Goal: Find specific page/section: Find specific page/section

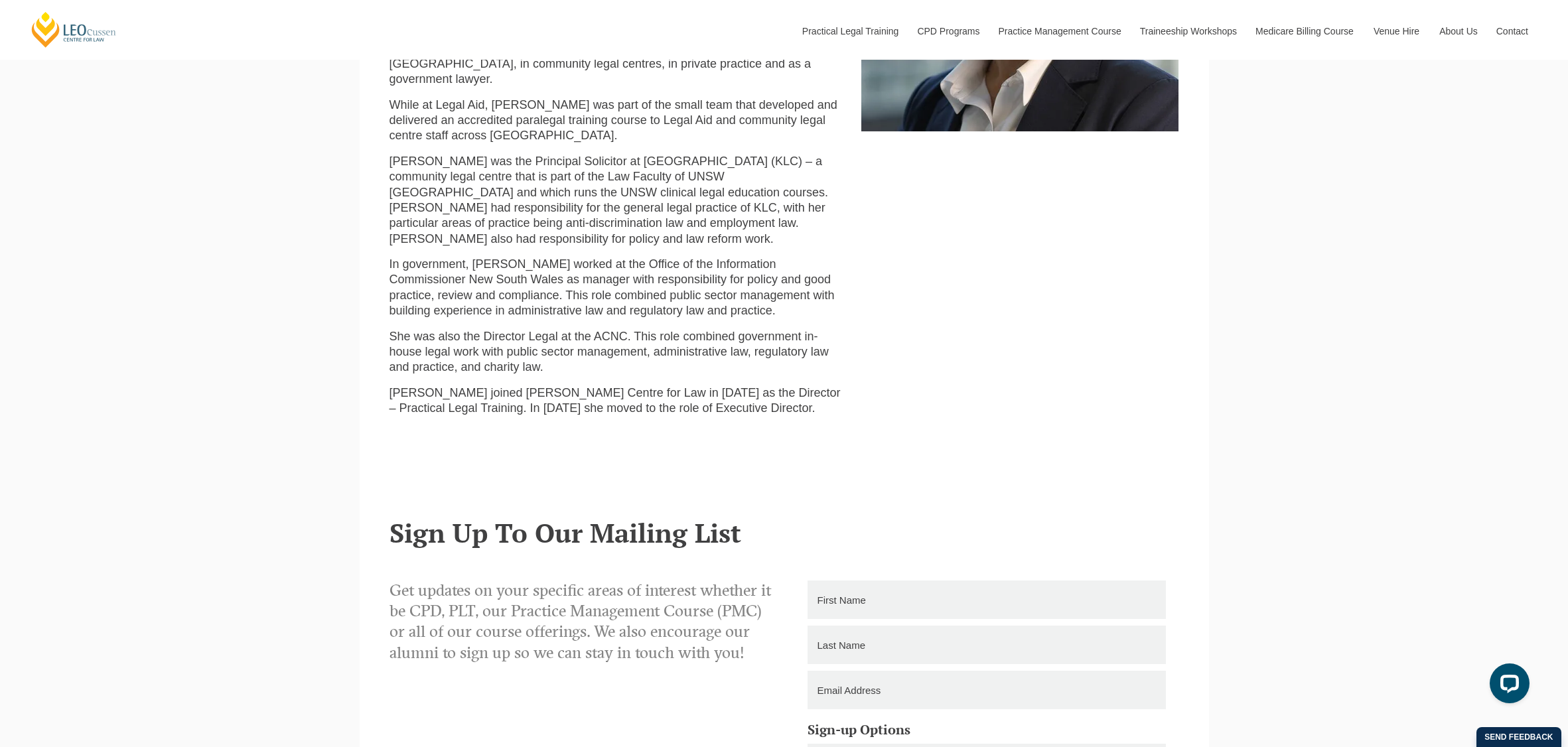
scroll to position [863, 0]
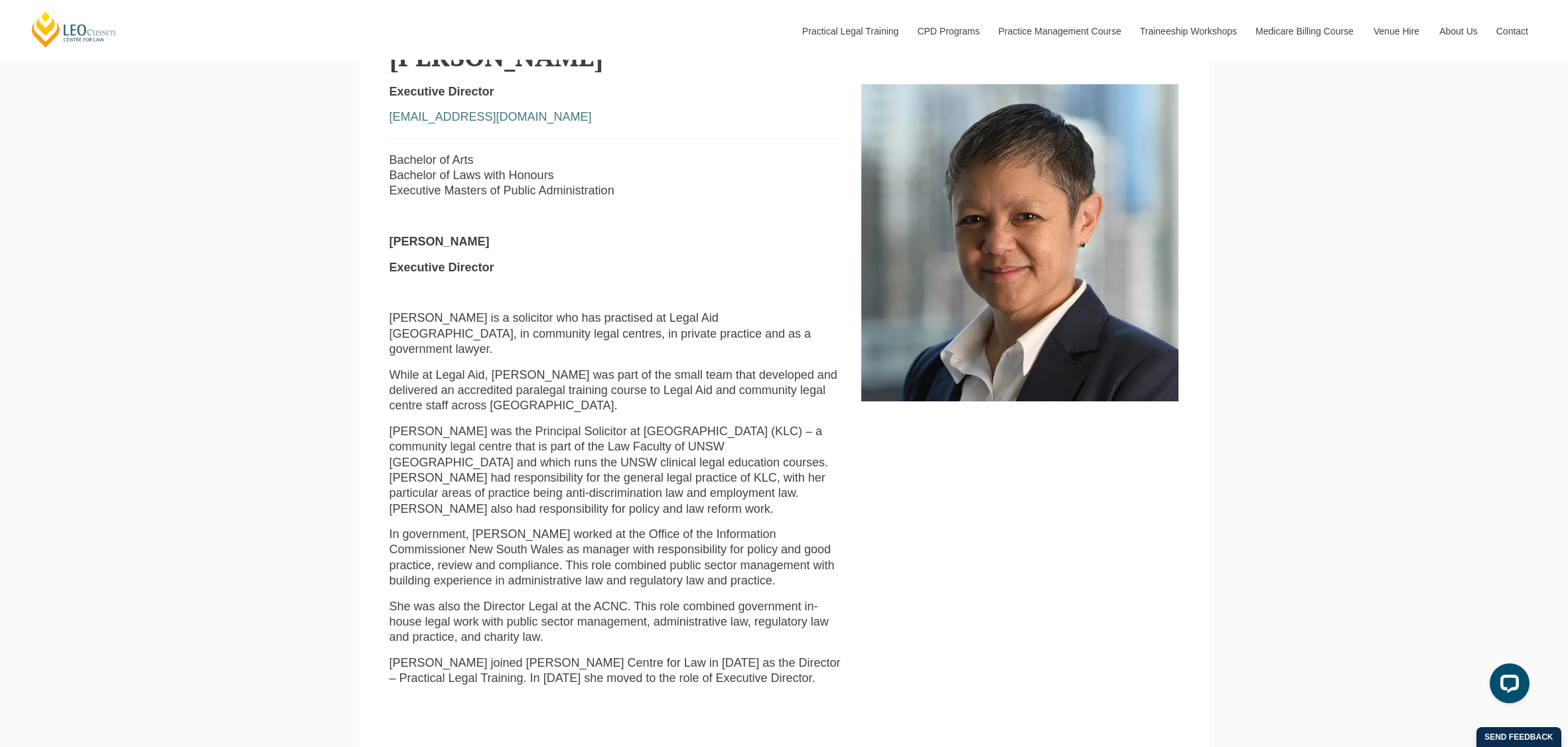
scroll to position [597, 0]
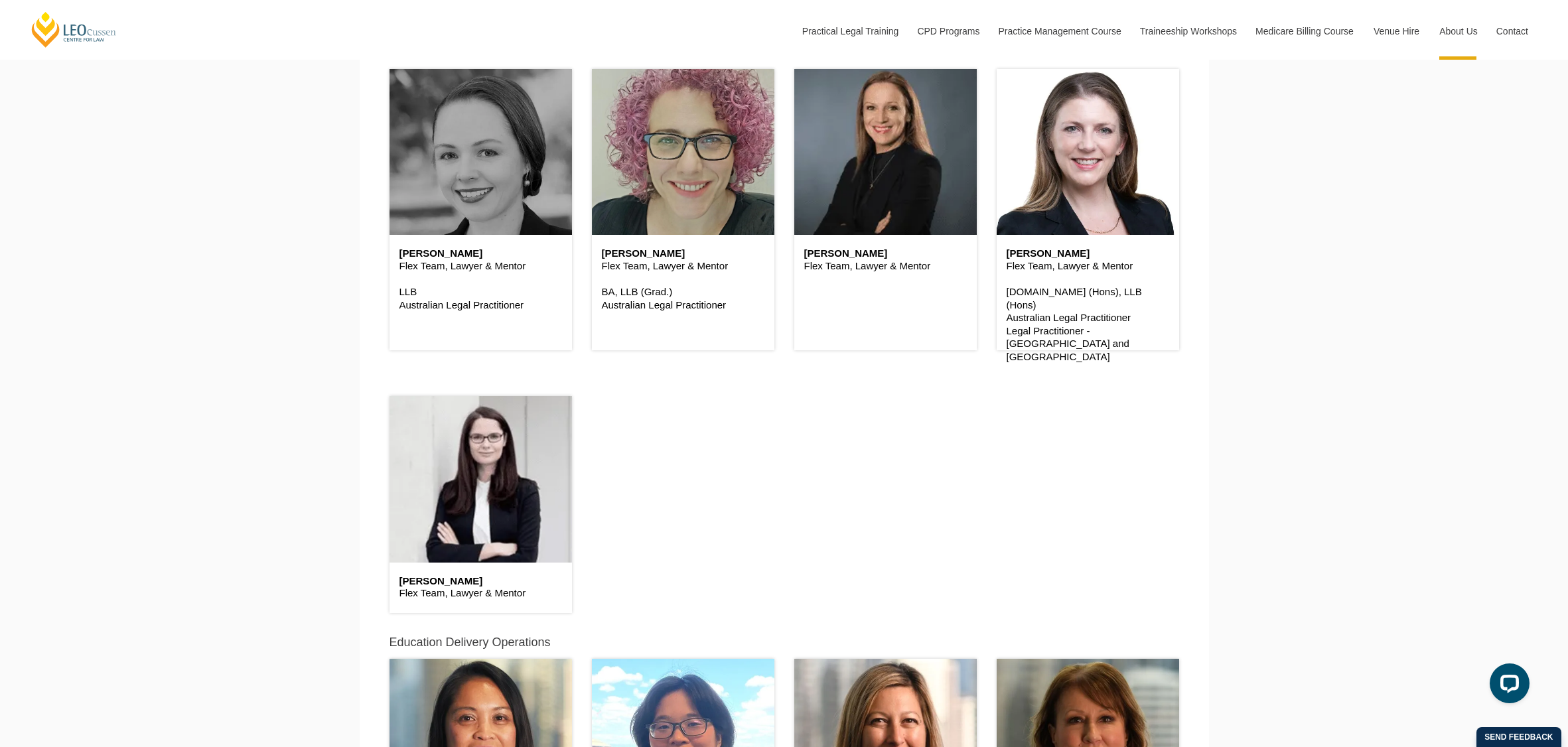
scroll to position [3868, 0]
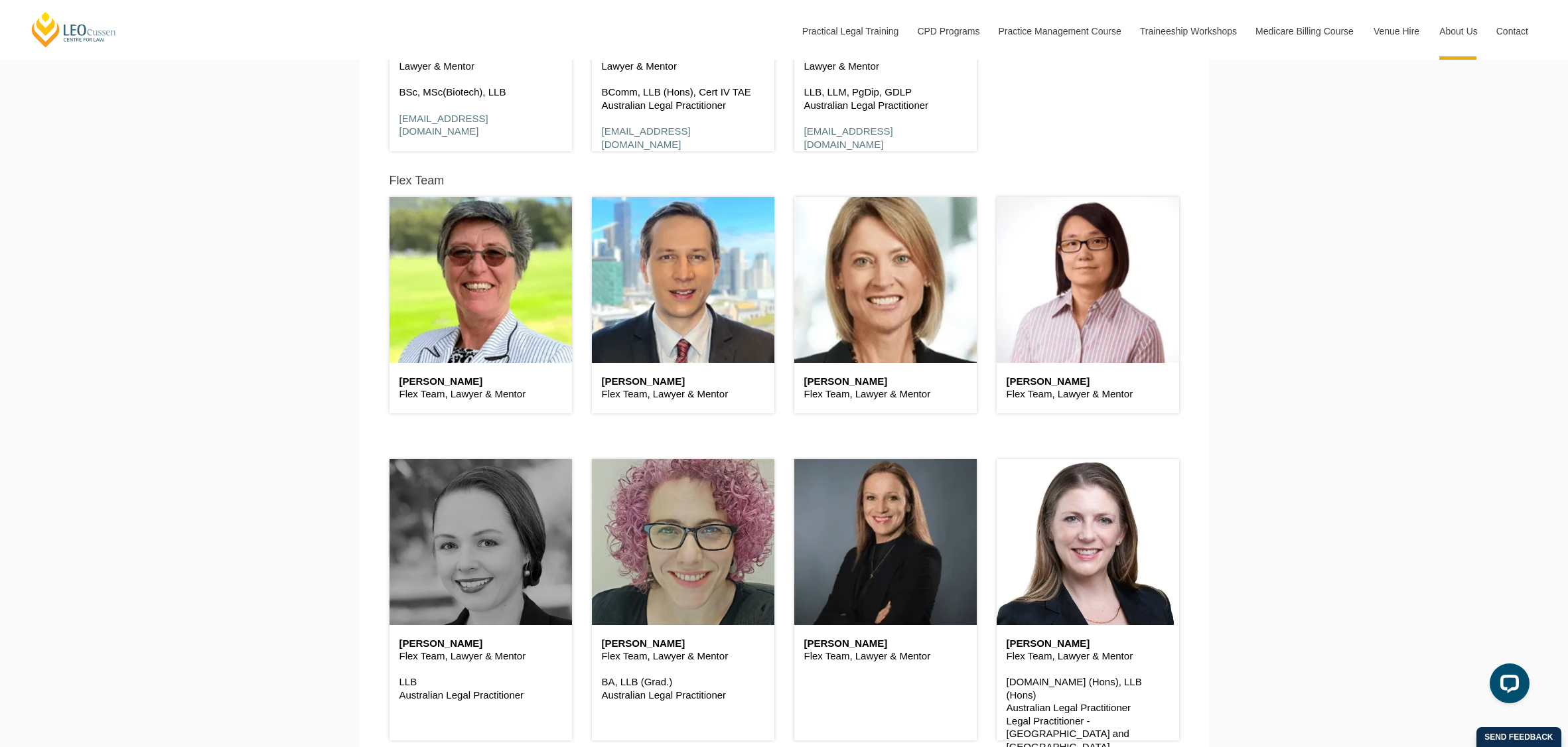
scroll to position [3470, 0]
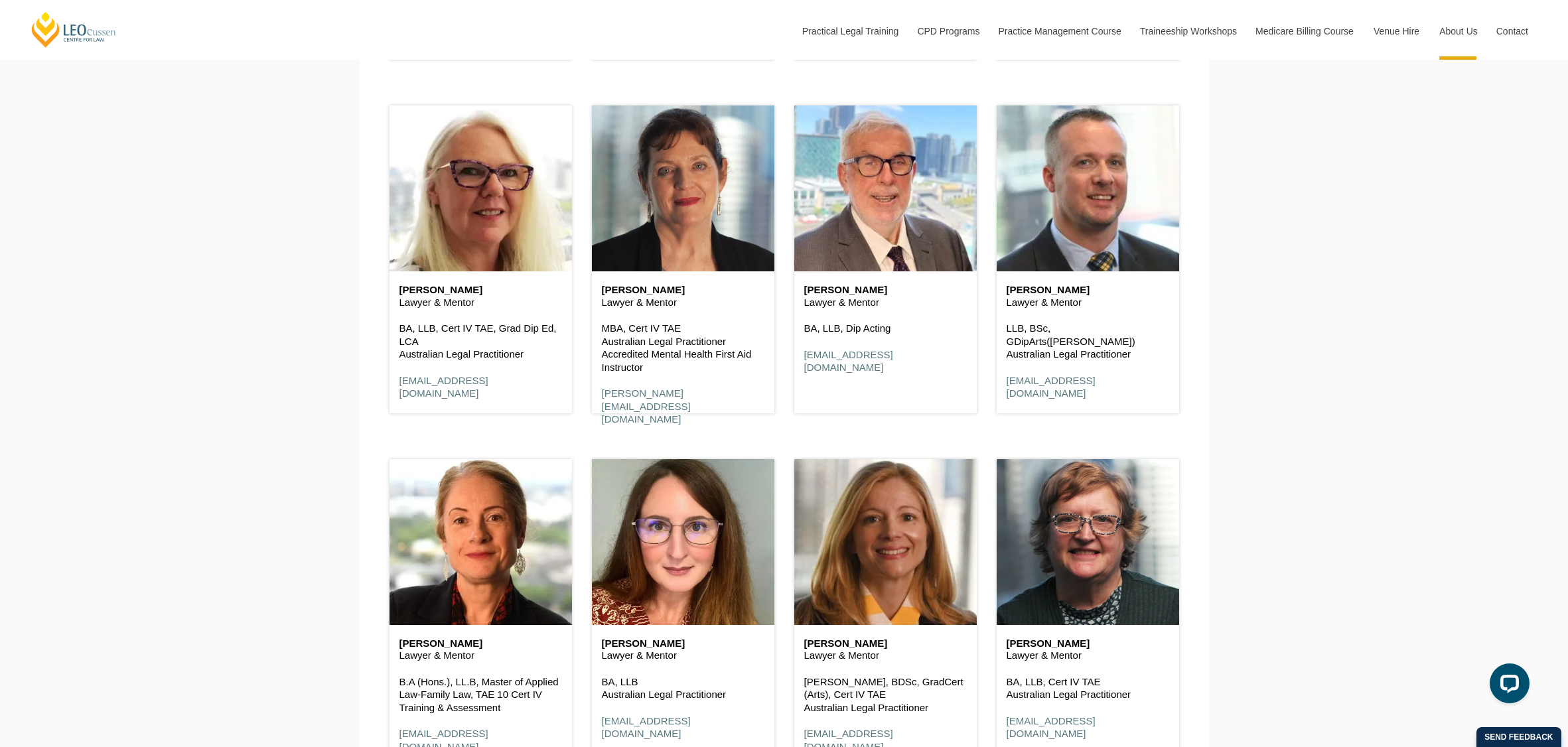
scroll to position [2341, 0]
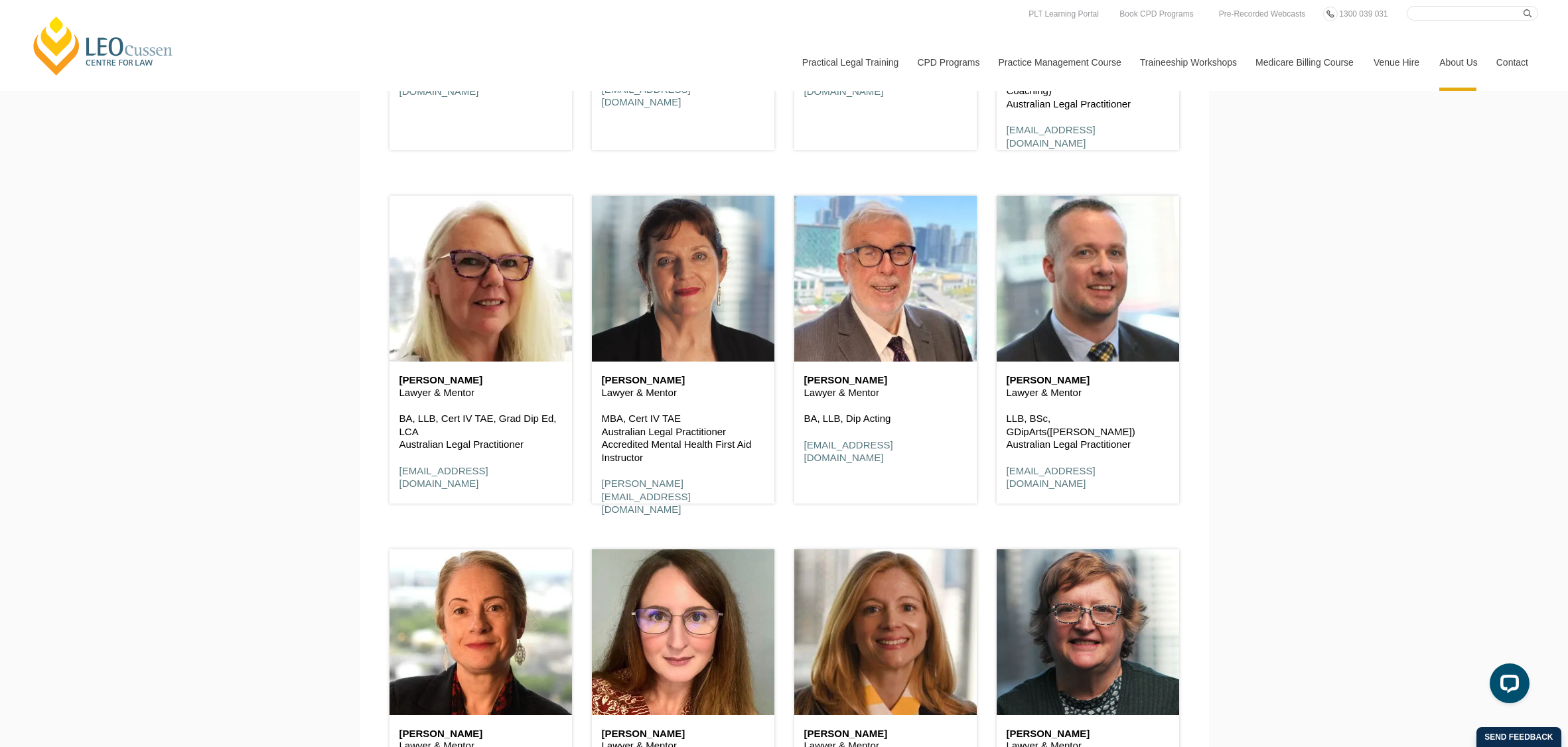
scroll to position [2142, 0]
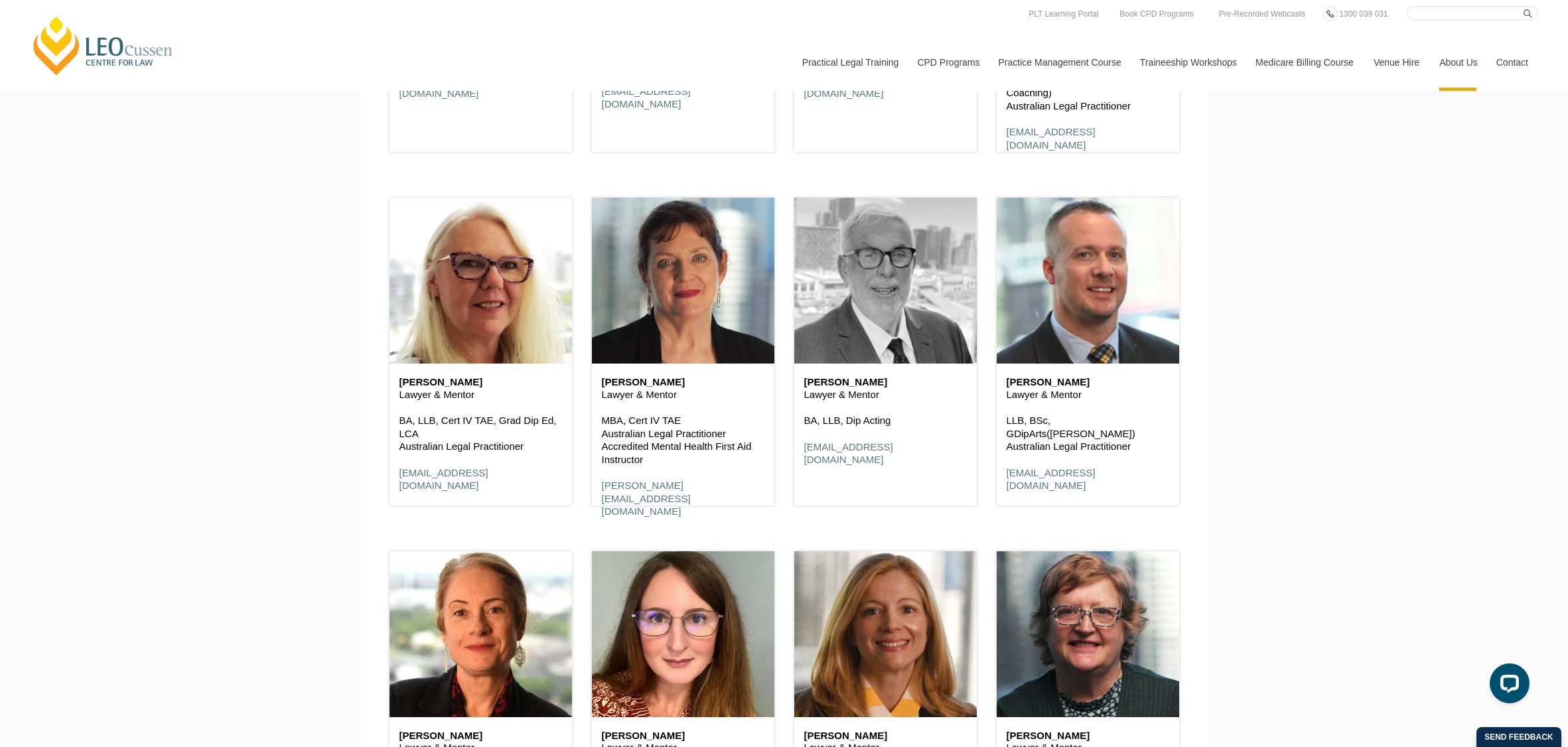
click at [845, 269] on header at bounding box center [886, 280] width 183 height 166
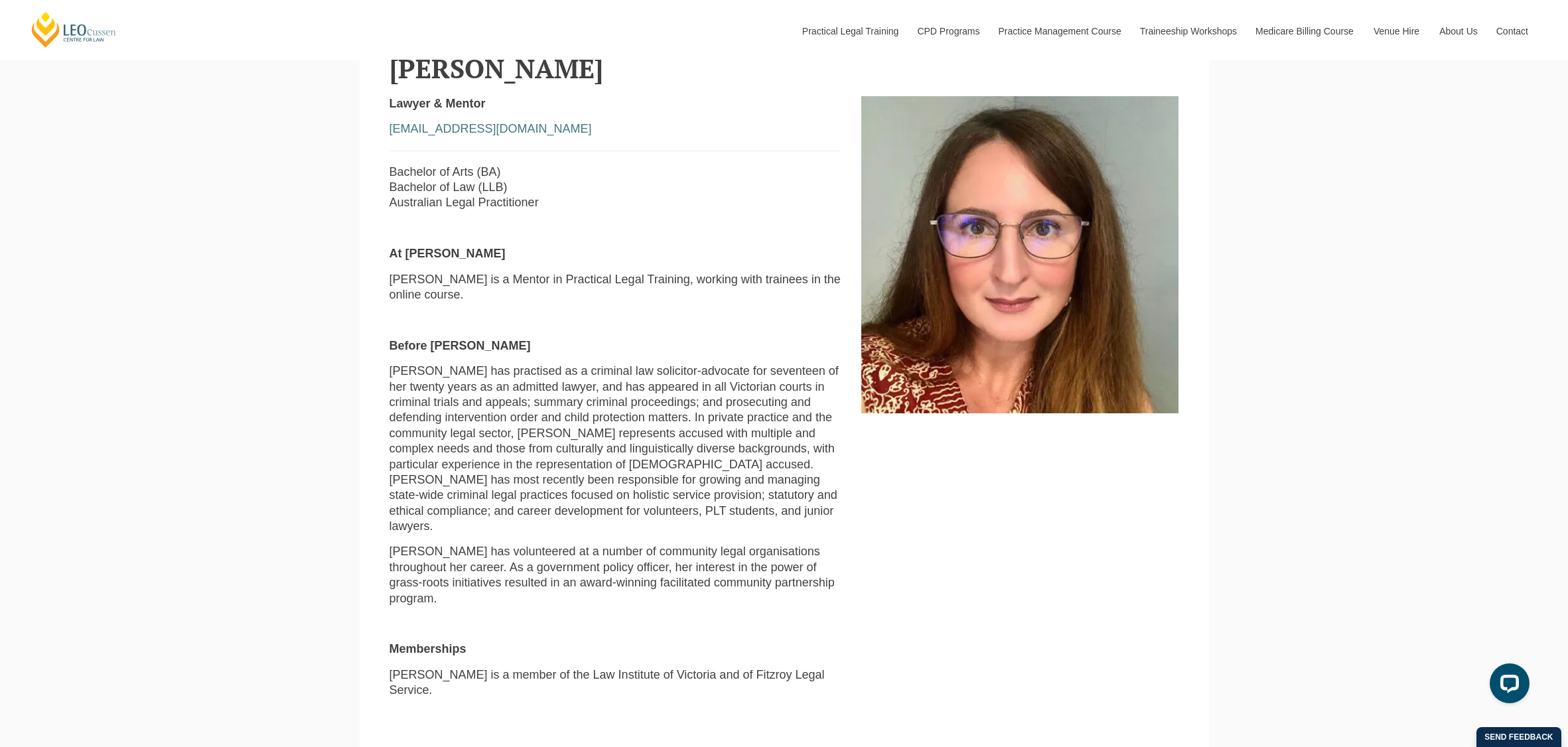
scroll to position [531, 0]
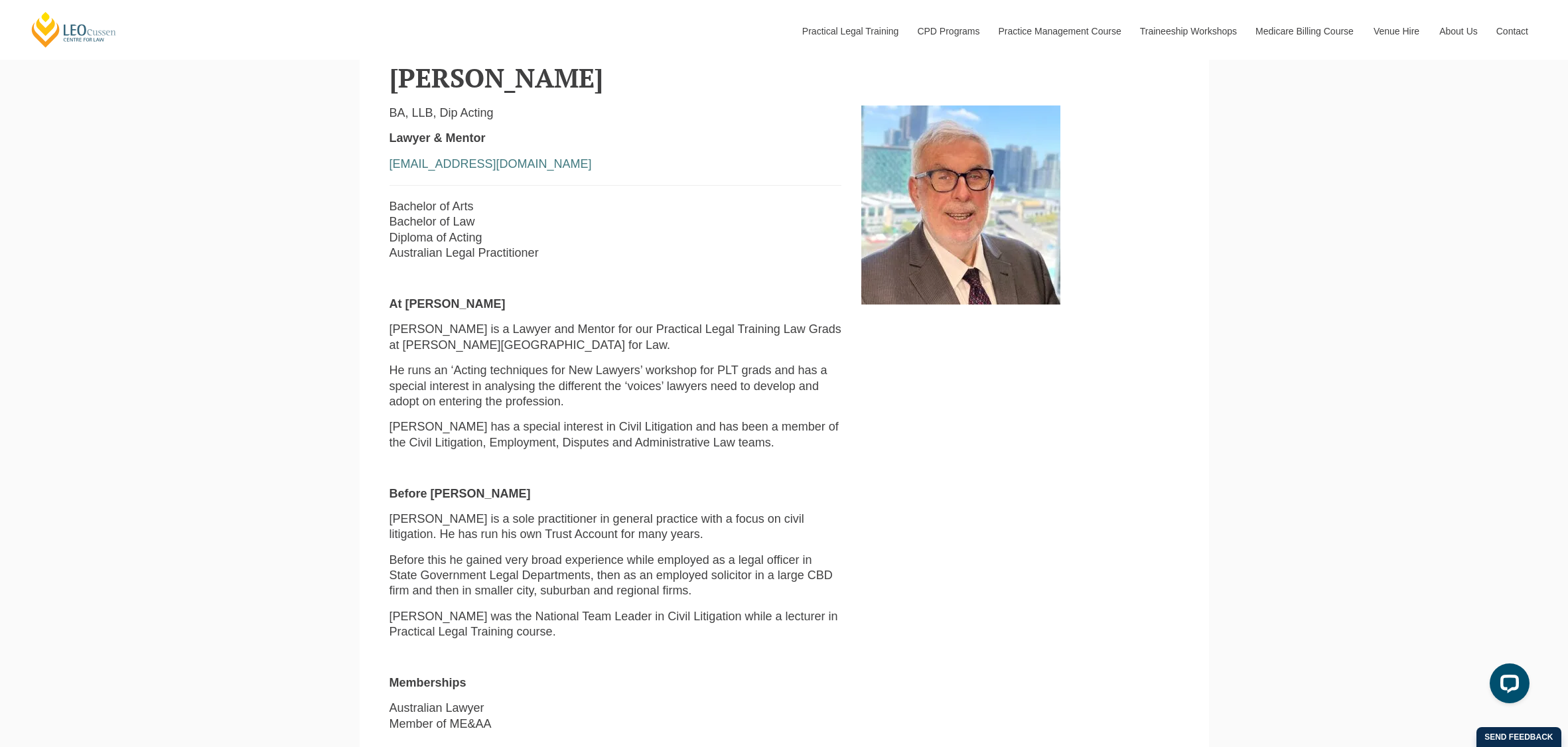
scroll to position [531, 0]
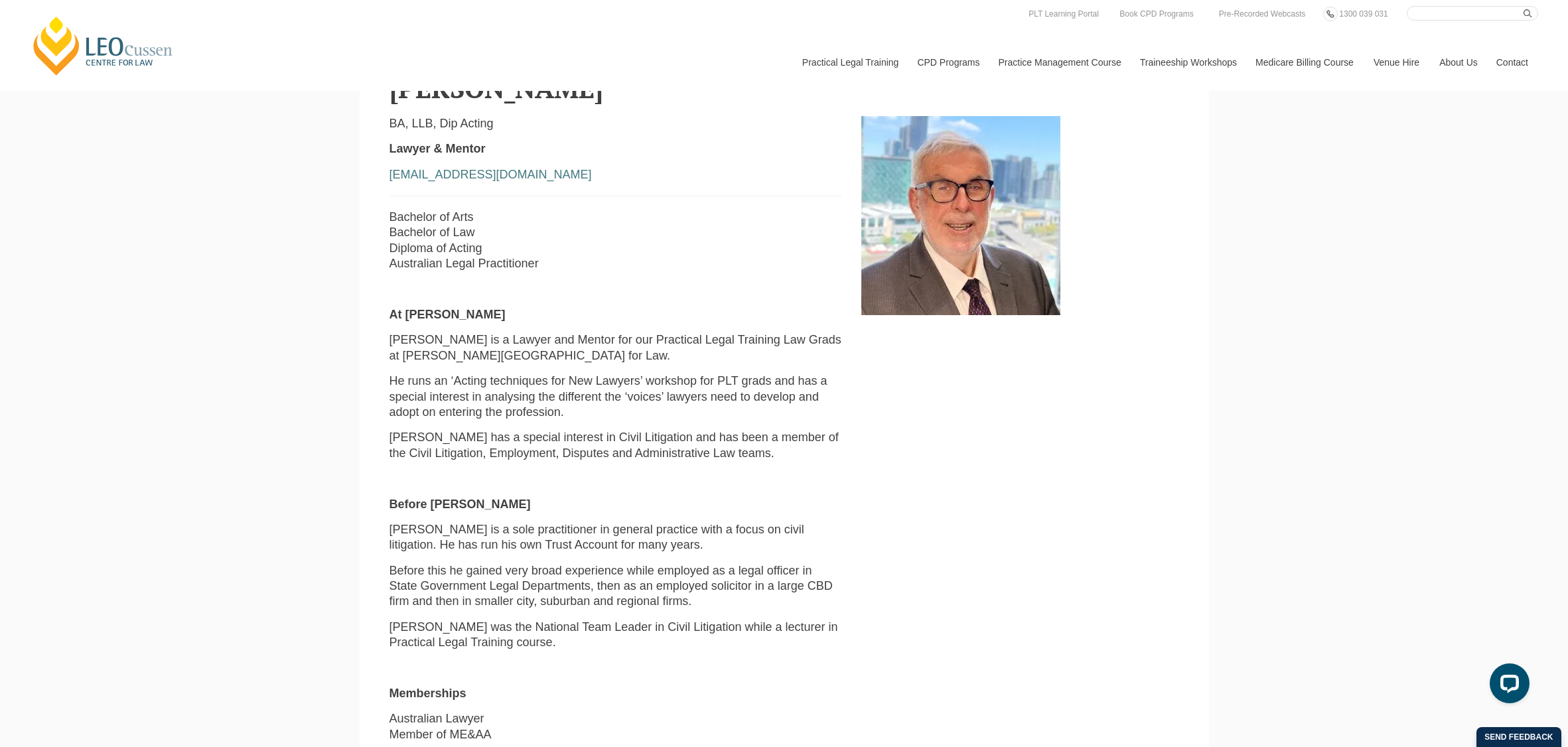
drag, startPoint x: 298, startPoint y: 425, endPoint x: 345, endPoint y: 290, distance: 142.9
click at [298, 424] on div "Leo Cussen Centre for Law Search here Practical Legal Training Our Practical Le…" at bounding box center [784, 689] width 1568 height 2440
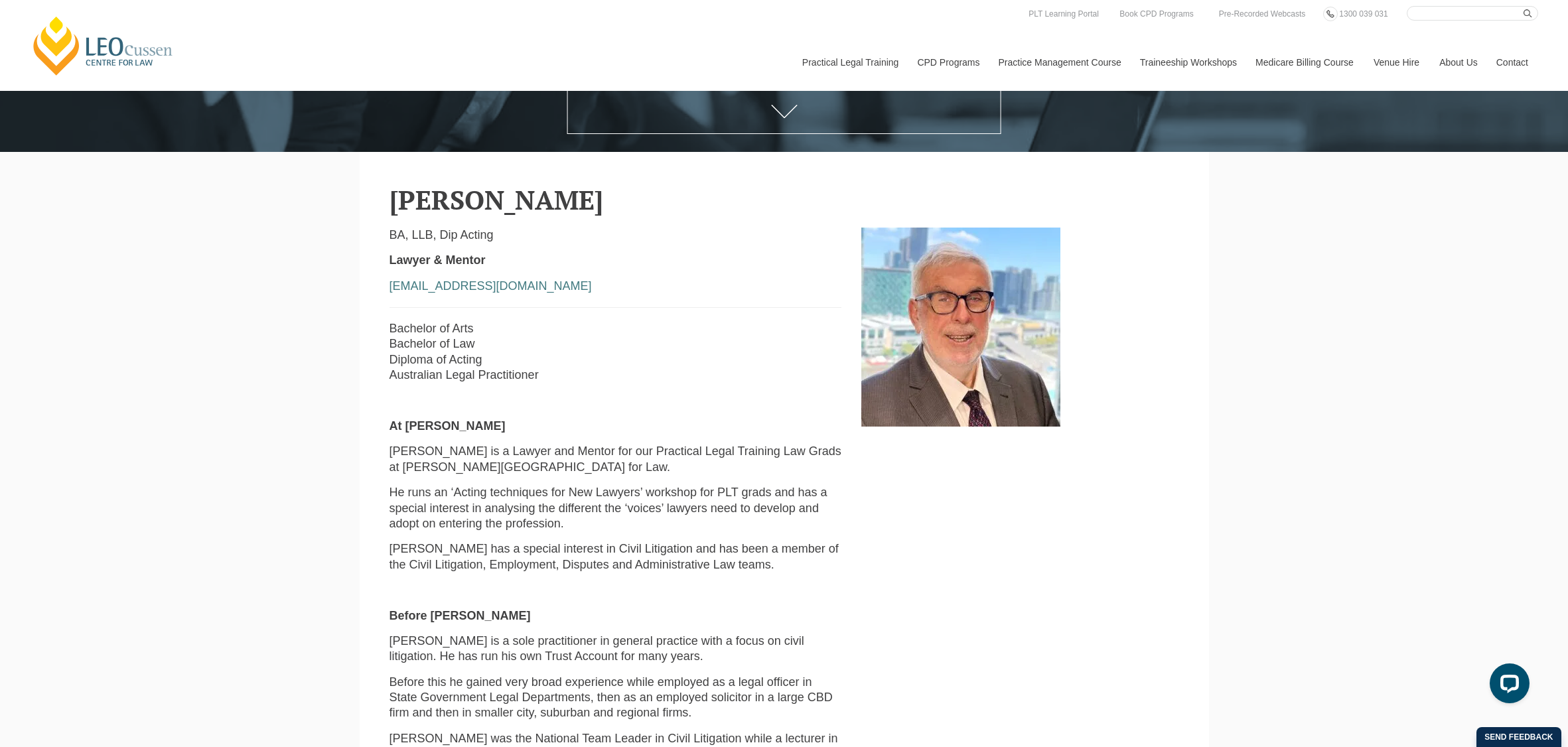
scroll to position [398, 0]
